Goal: Information Seeking & Learning: Understand process/instructions

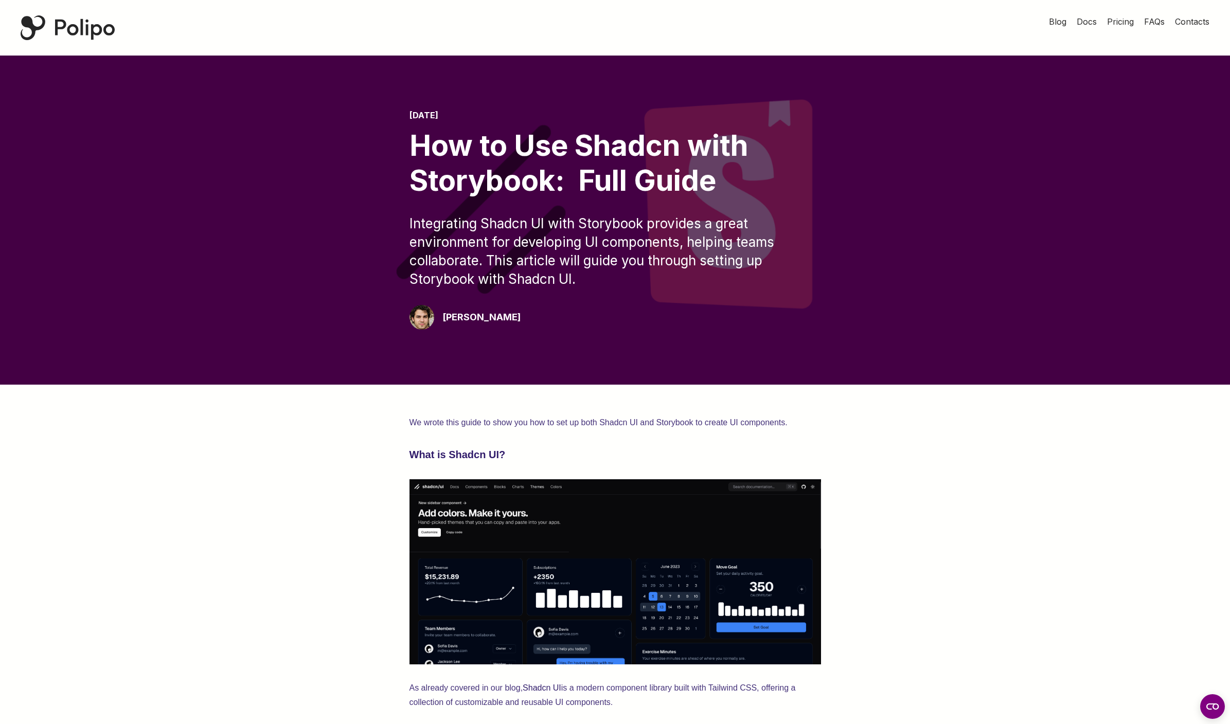
scroll to position [765, 0]
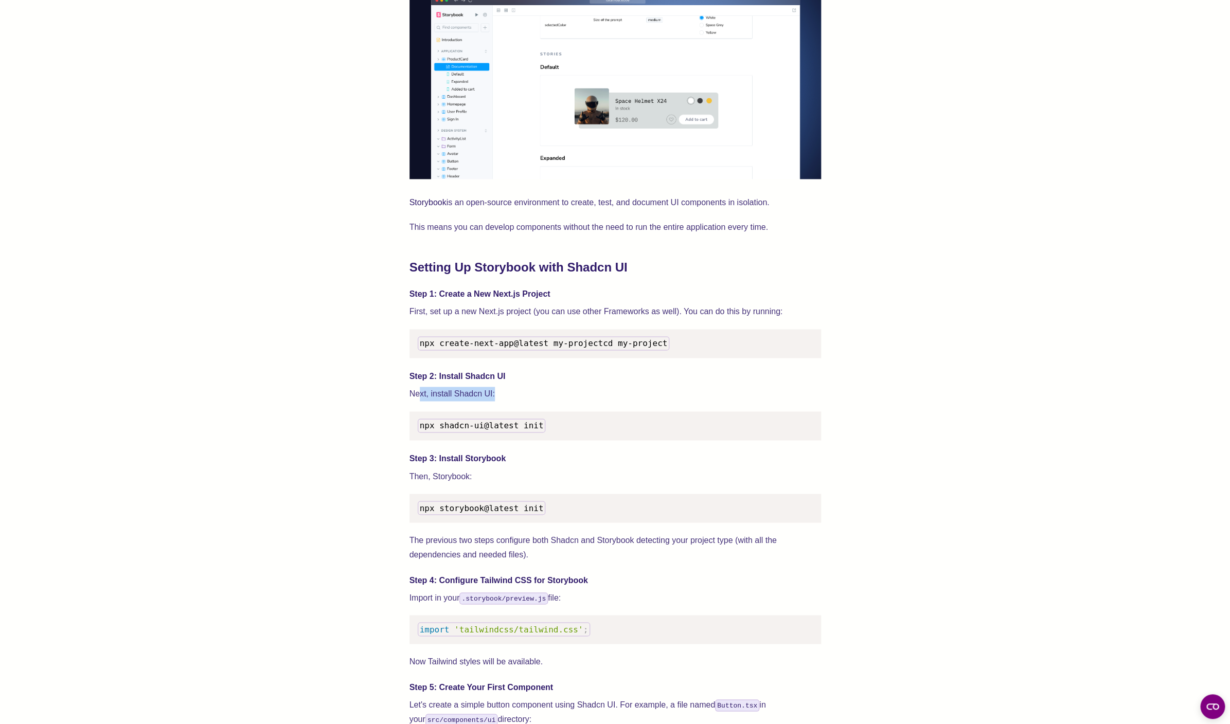
drag, startPoint x: 418, startPoint y: 408, endPoint x: 539, endPoint y: 411, distance: 120.4
click at [538, 401] on p "Next, install Shadcn UI:" at bounding box center [615, 394] width 412 height 14
click at [488, 401] on p "Next, install Shadcn UI:" at bounding box center [615, 394] width 412 height 14
drag, startPoint x: 432, startPoint y: 438, endPoint x: 554, endPoint y: 430, distance: 122.2
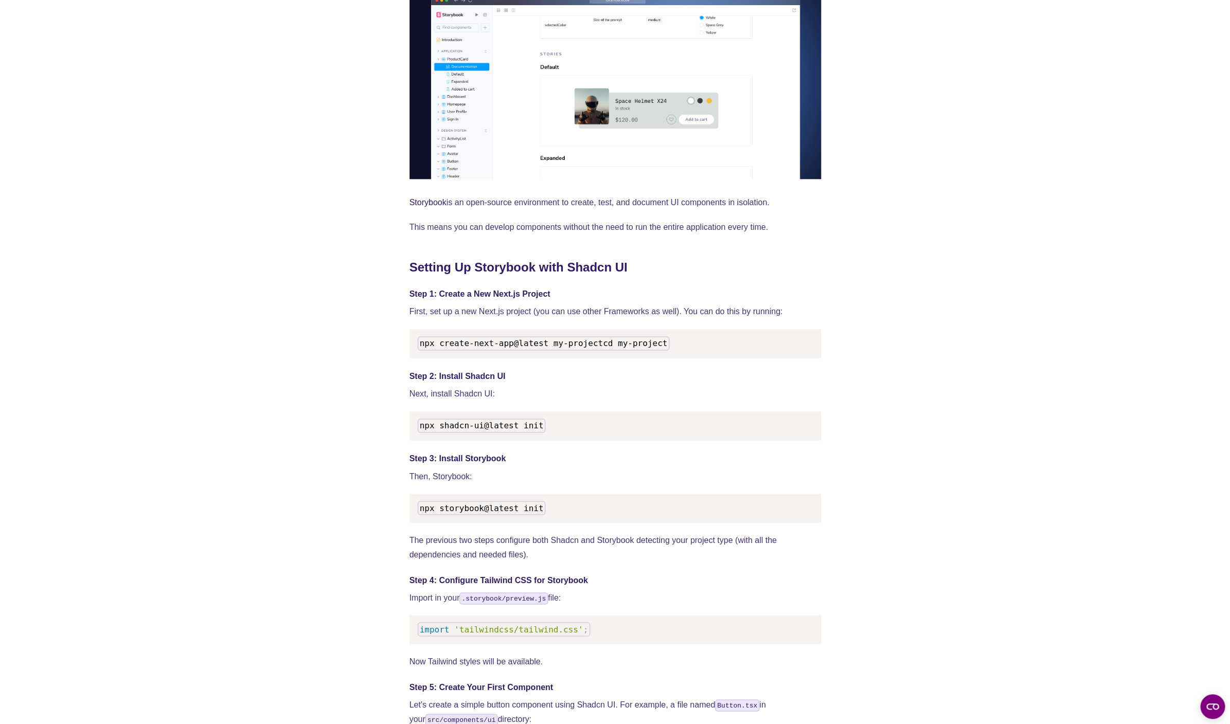
click at [554, 430] on pre "npx shadcn-ui@latest init" at bounding box center [615, 426] width 412 height 29
drag, startPoint x: 544, startPoint y: 435, endPoint x: 414, endPoint y: 428, distance: 130.8
click at [414, 428] on pre "npx shadcn-ui@latest init" at bounding box center [615, 426] width 412 height 29
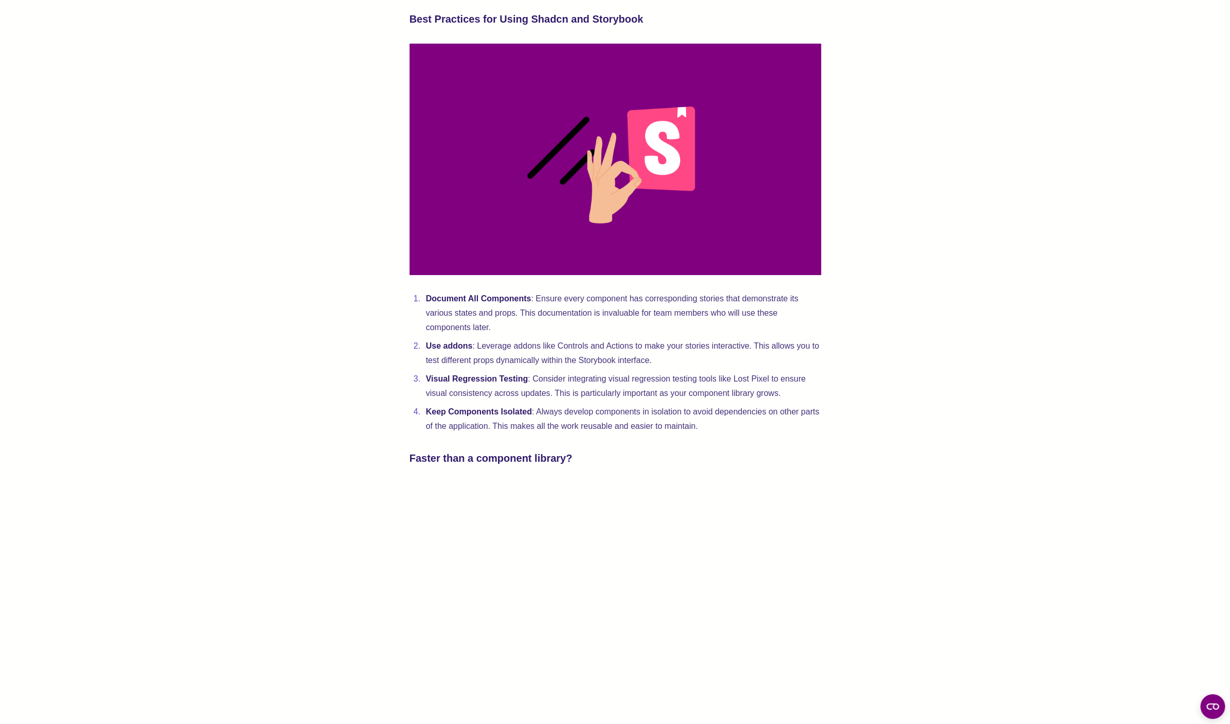
scroll to position [2049, 0]
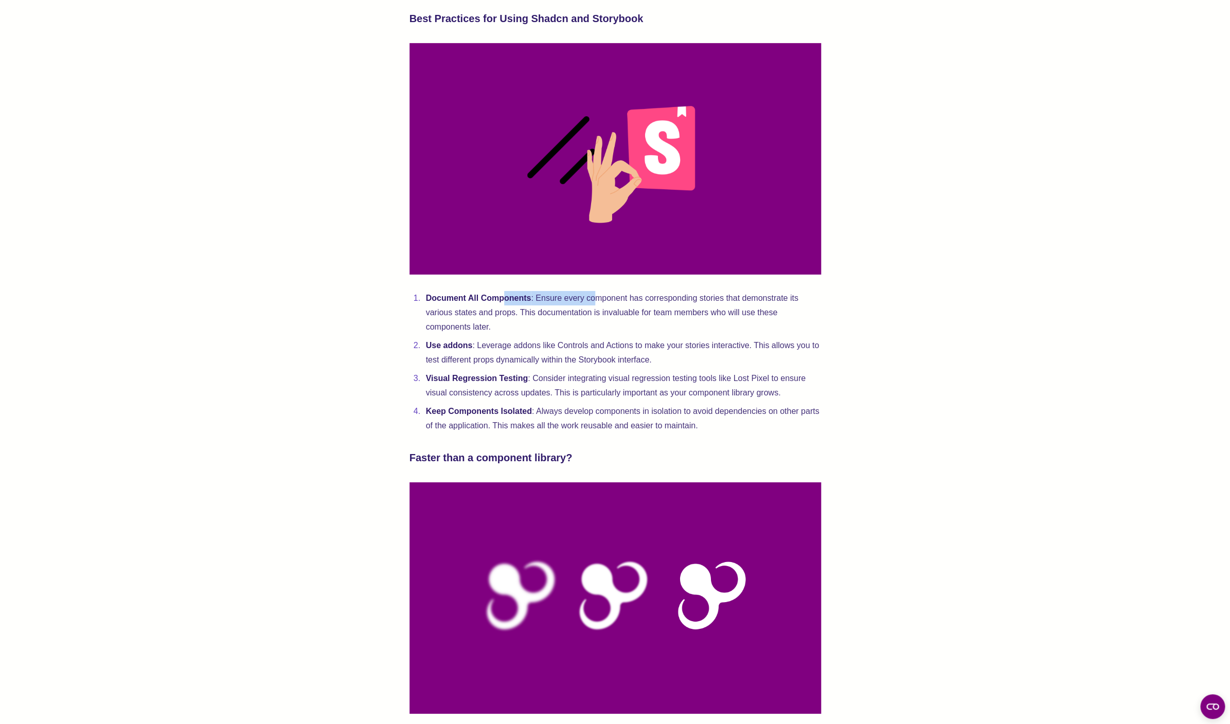
drag, startPoint x: 515, startPoint y: 319, endPoint x: 607, endPoint y: 326, distance: 91.9
click at [603, 326] on li "Document All Components : Ensure every component has corresponding stories that…" at bounding box center [622, 312] width 398 height 43
click at [585, 323] on li "Document All Components : Ensure every component has corresponding stories that…" at bounding box center [622, 312] width 398 height 43
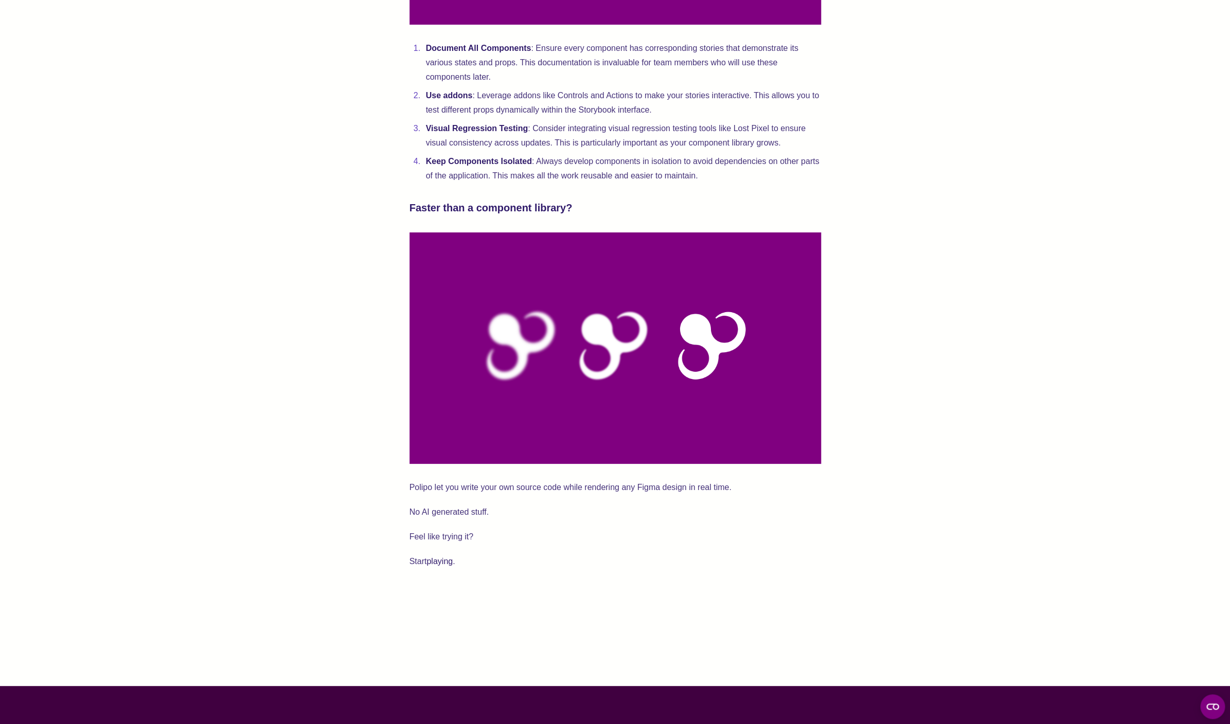
scroll to position [2329, 0]
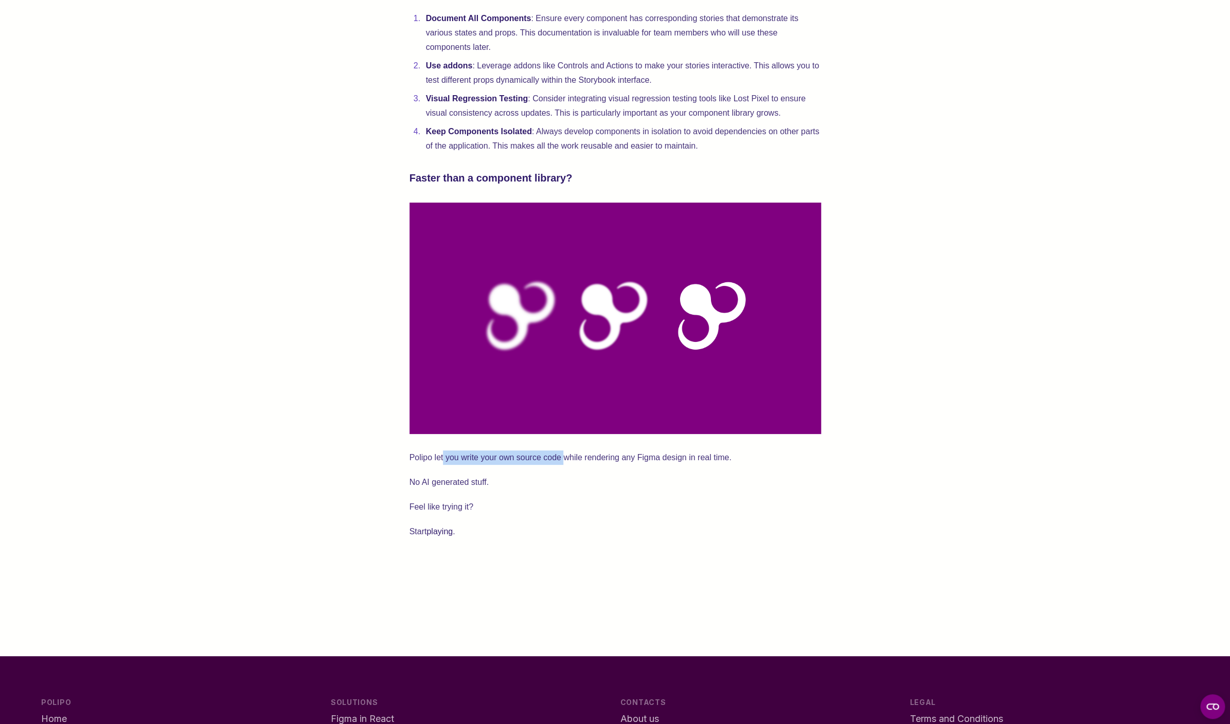
drag, startPoint x: 443, startPoint y: 480, endPoint x: 586, endPoint y: 484, distance: 142.5
click at [578, 465] on p "Polipo let you write your own source code while rendering any Figma design in r…" at bounding box center [615, 458] width 412 height 14
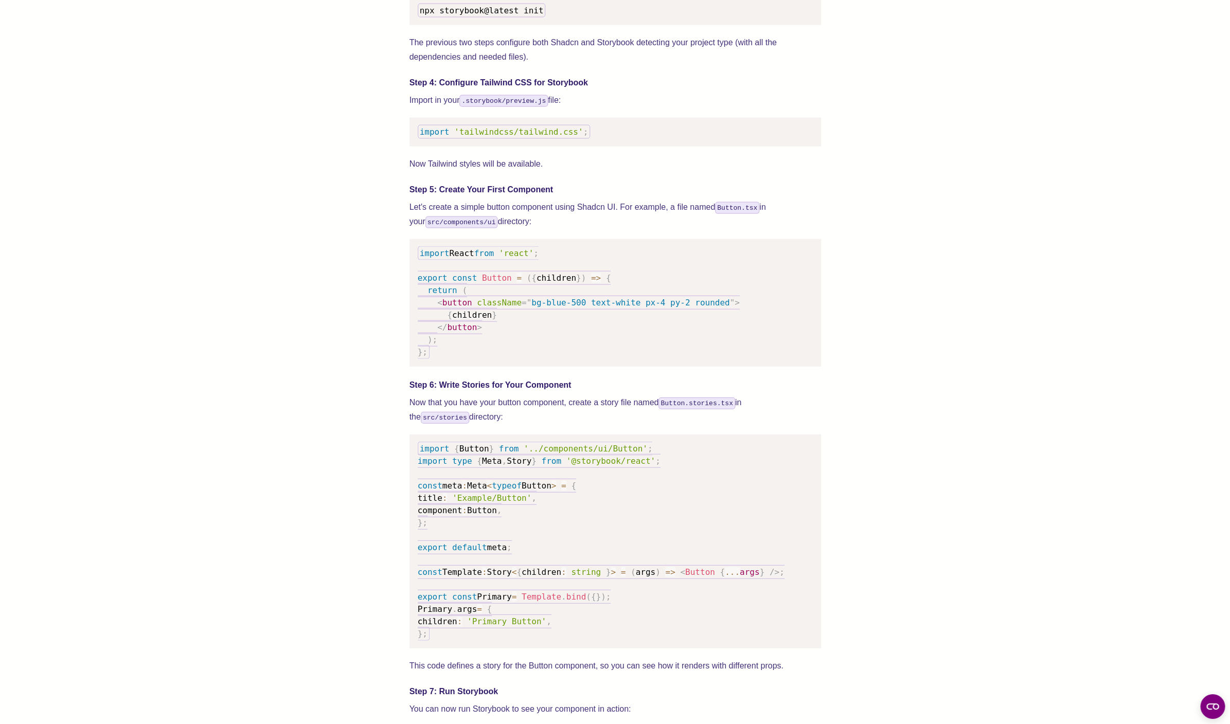
scroll to position [1037, 0]
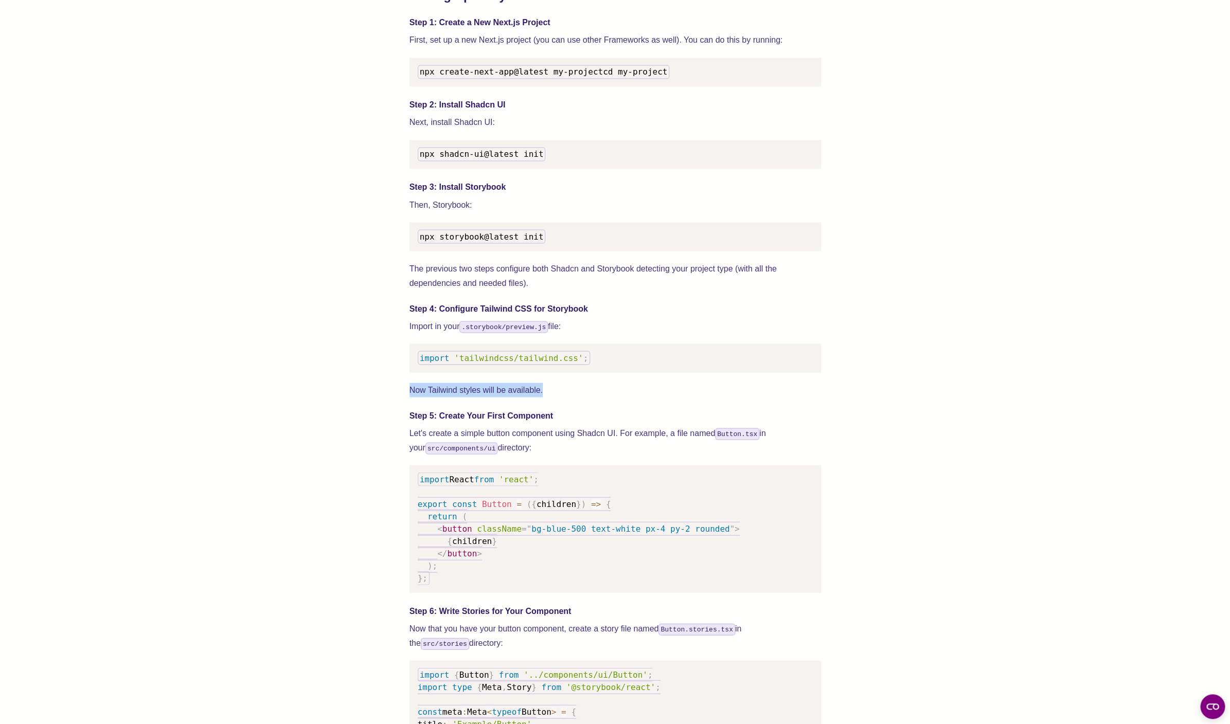
drag, startPoint x: 435, startPoint y: 394, endPoint x: 585, endPoint y: 402, distance: 151.0
click at [585, 402] on div "We wrote this guide to show you how to set up both Shadcn UI and Storybook to c…" at bounding box center [615, 617] width 412 height 2477
click at [416, 422] on h4 "Step 5: Create Your First Component" at bounding box center [615, 415] width 412 height 12
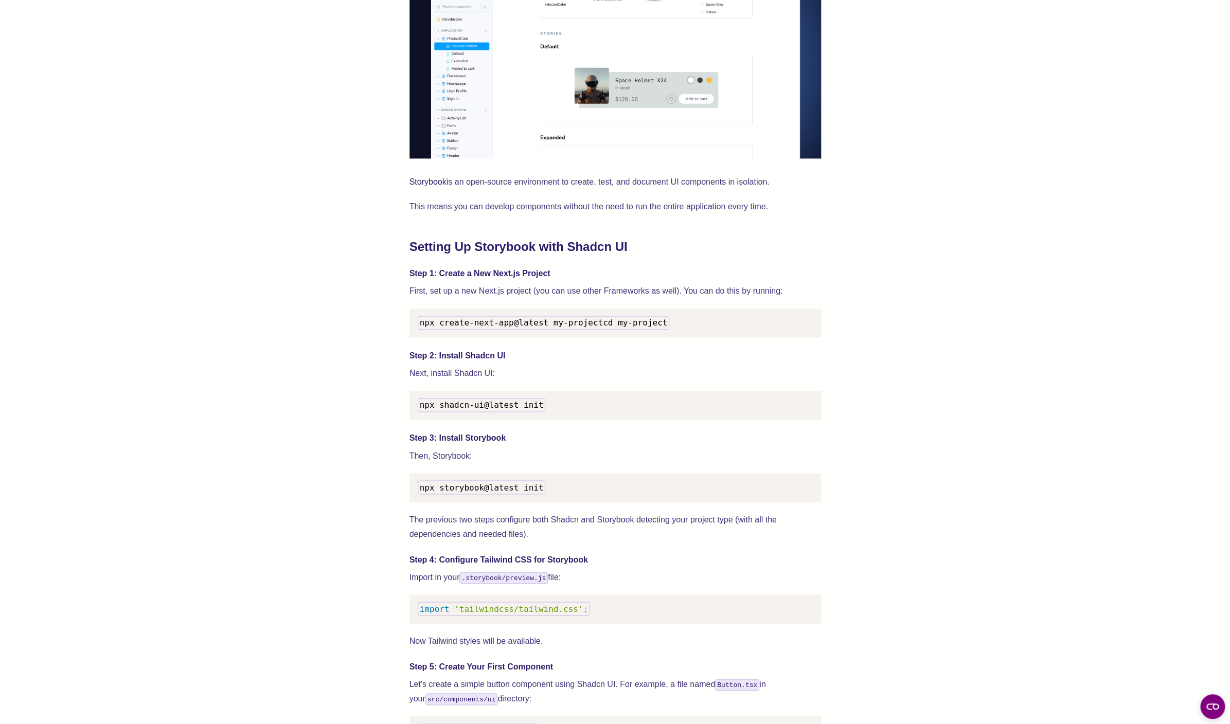
scroll to position [724, 0]
